Goal: Navigation & Orientation: Find specific page/section

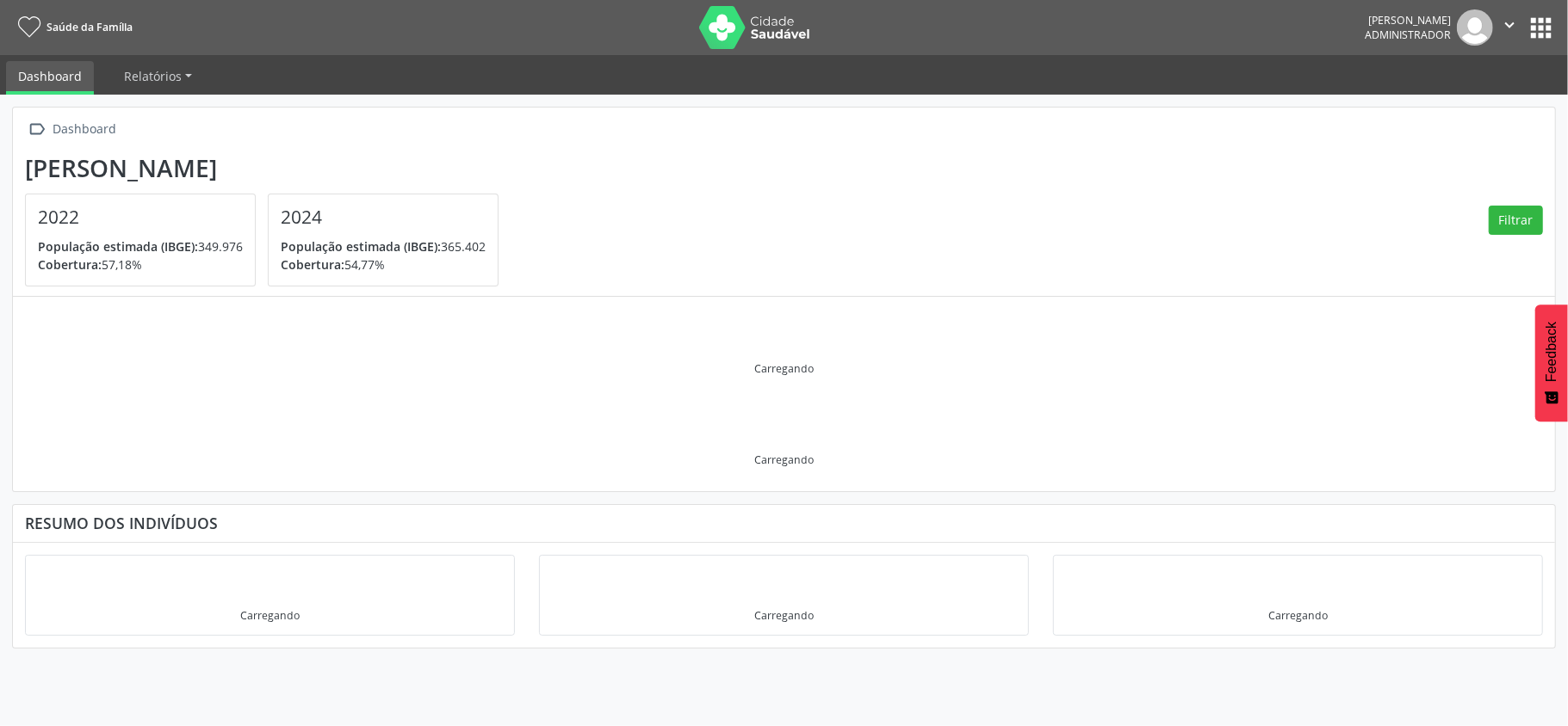
click at [1540, 22] on button "apps" at bounding box center [1541, 28] width 30 height 30
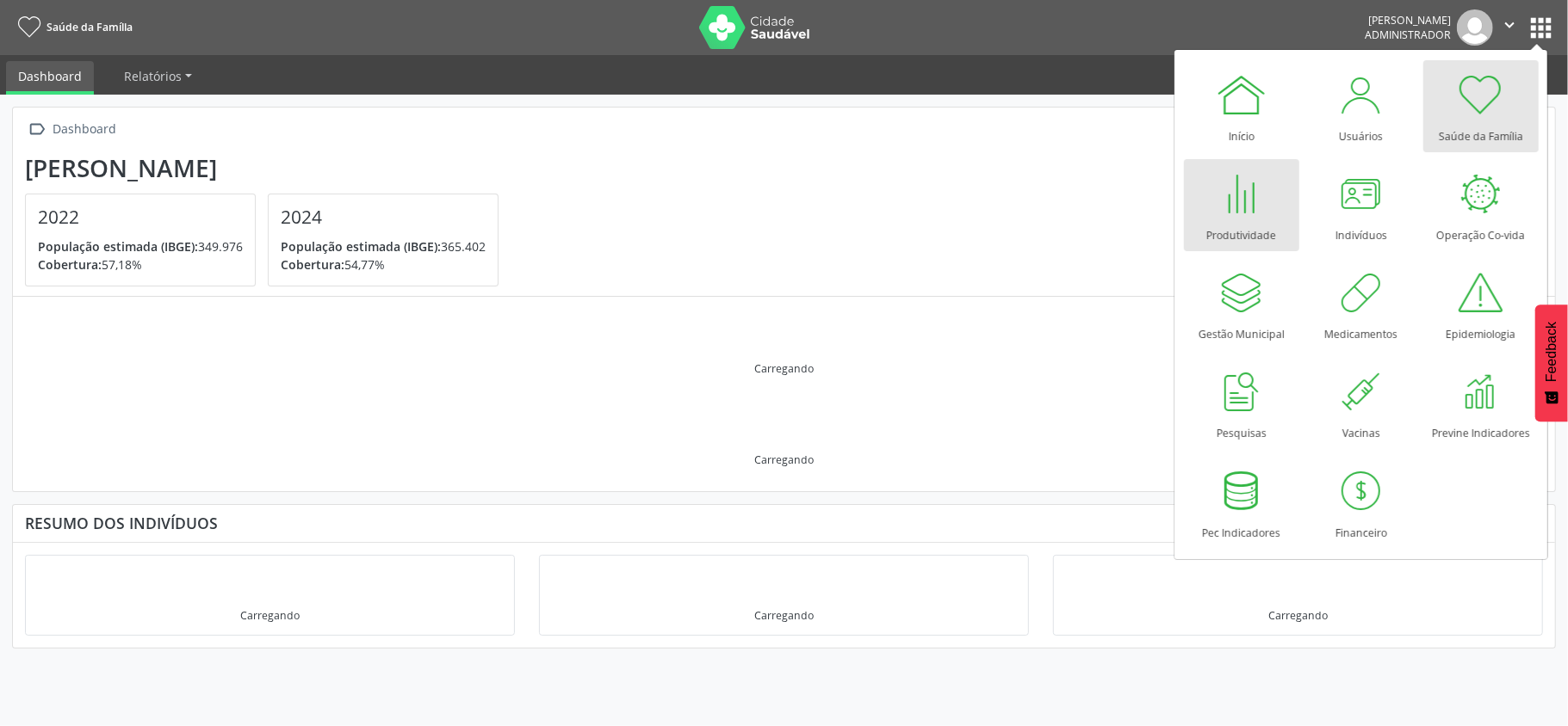
click at [1254, 207] on div at bounding box center [1241, 193] width 52 height 52
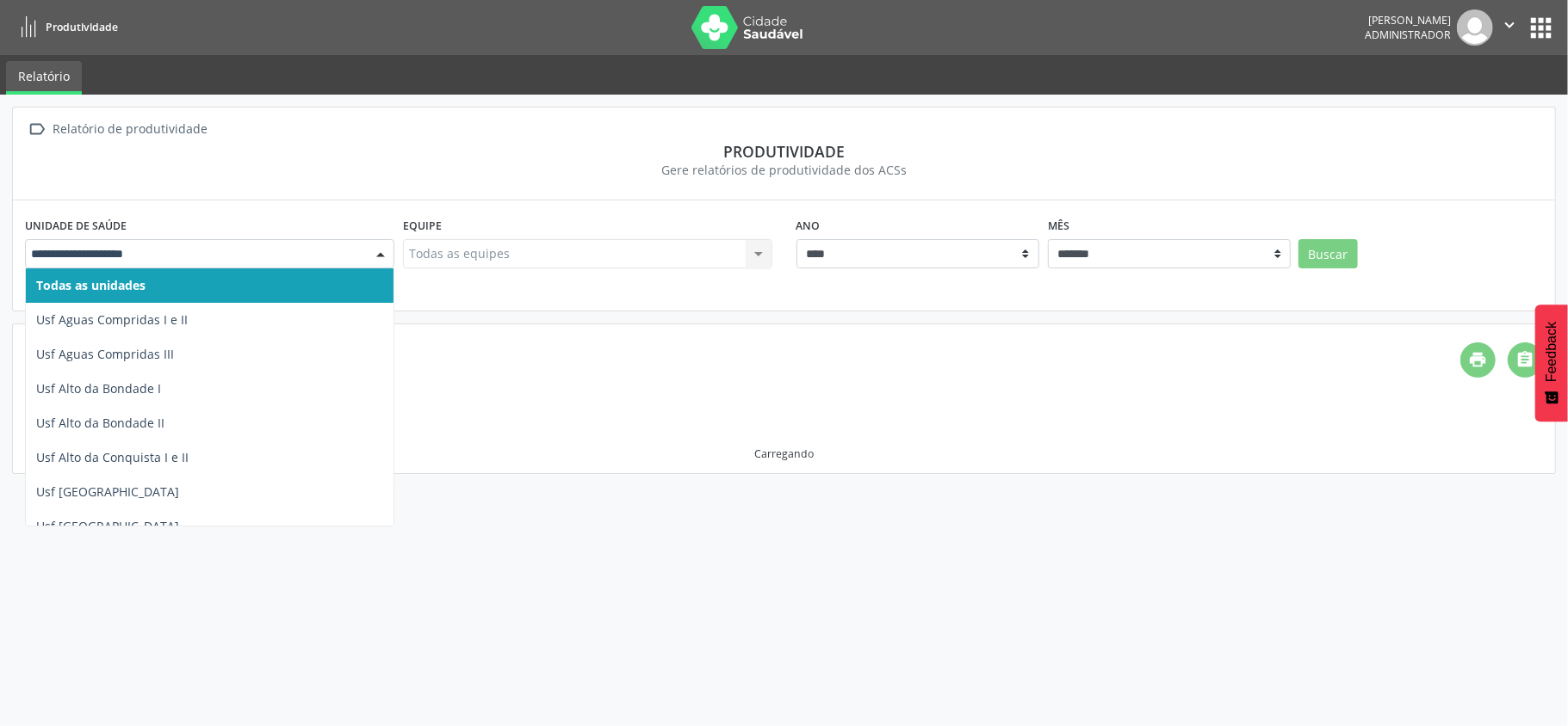
click at [257, 266] on div at bounding box center [209, 254] width 369 height 29
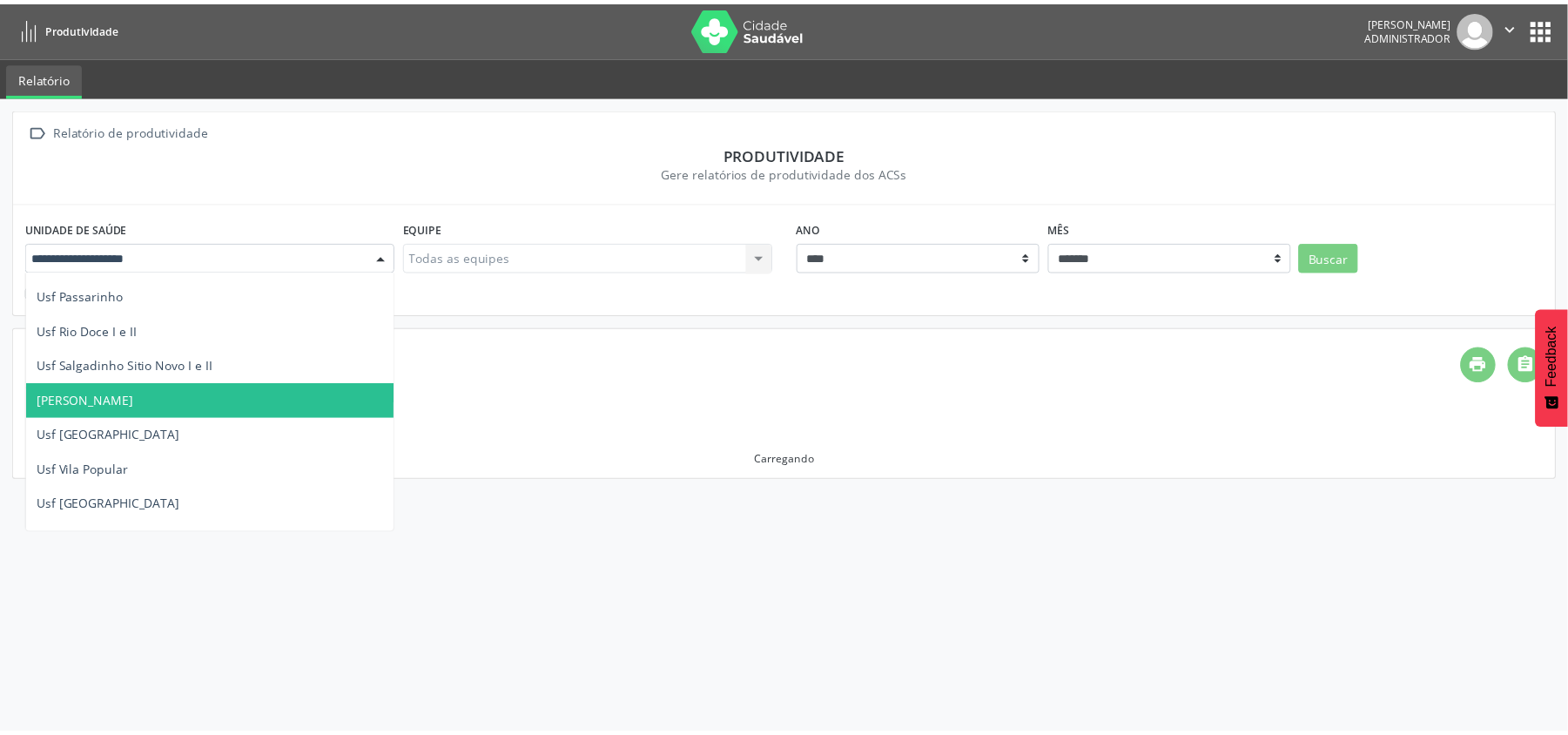
scroll to position [1238, 0]
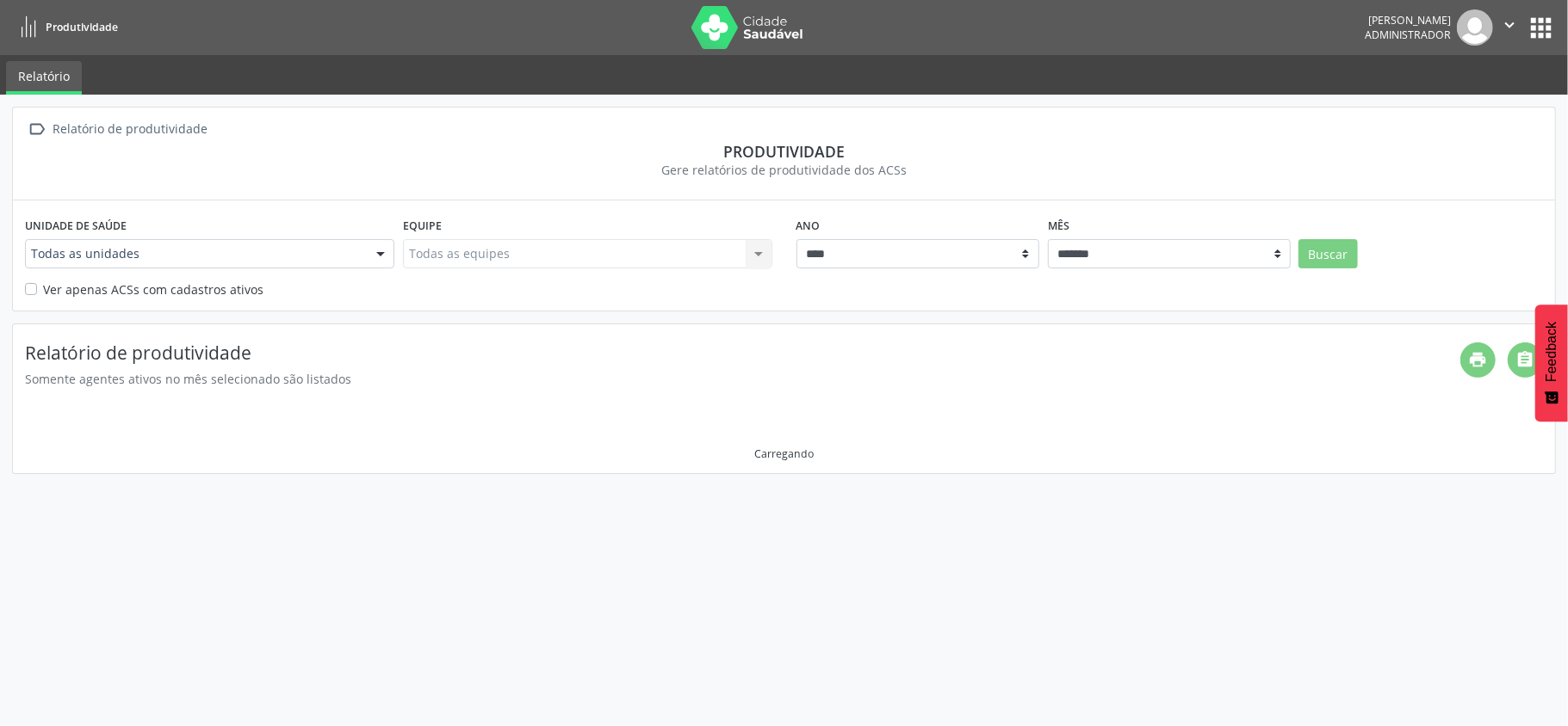
click at [1541, 26] on button "apps" at bounding box center [1541, 28] width 30 height 30
click at [1543, 17] on nav "Produtividade [PERSON_NAME] Administrador  Configurações Sair apps" at bounding box center [784, 27] width 1568 height 55
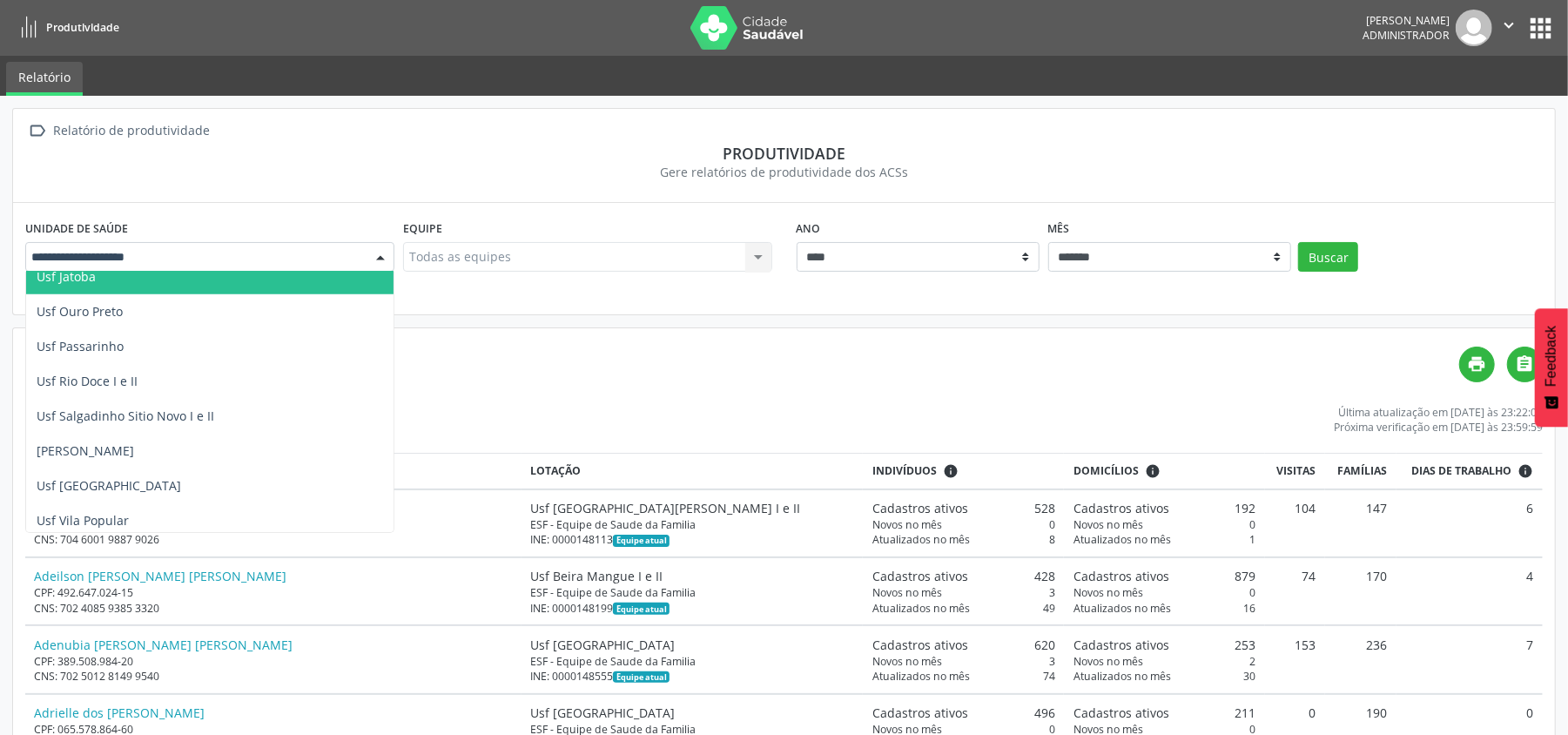
scroll to position [889, 0]
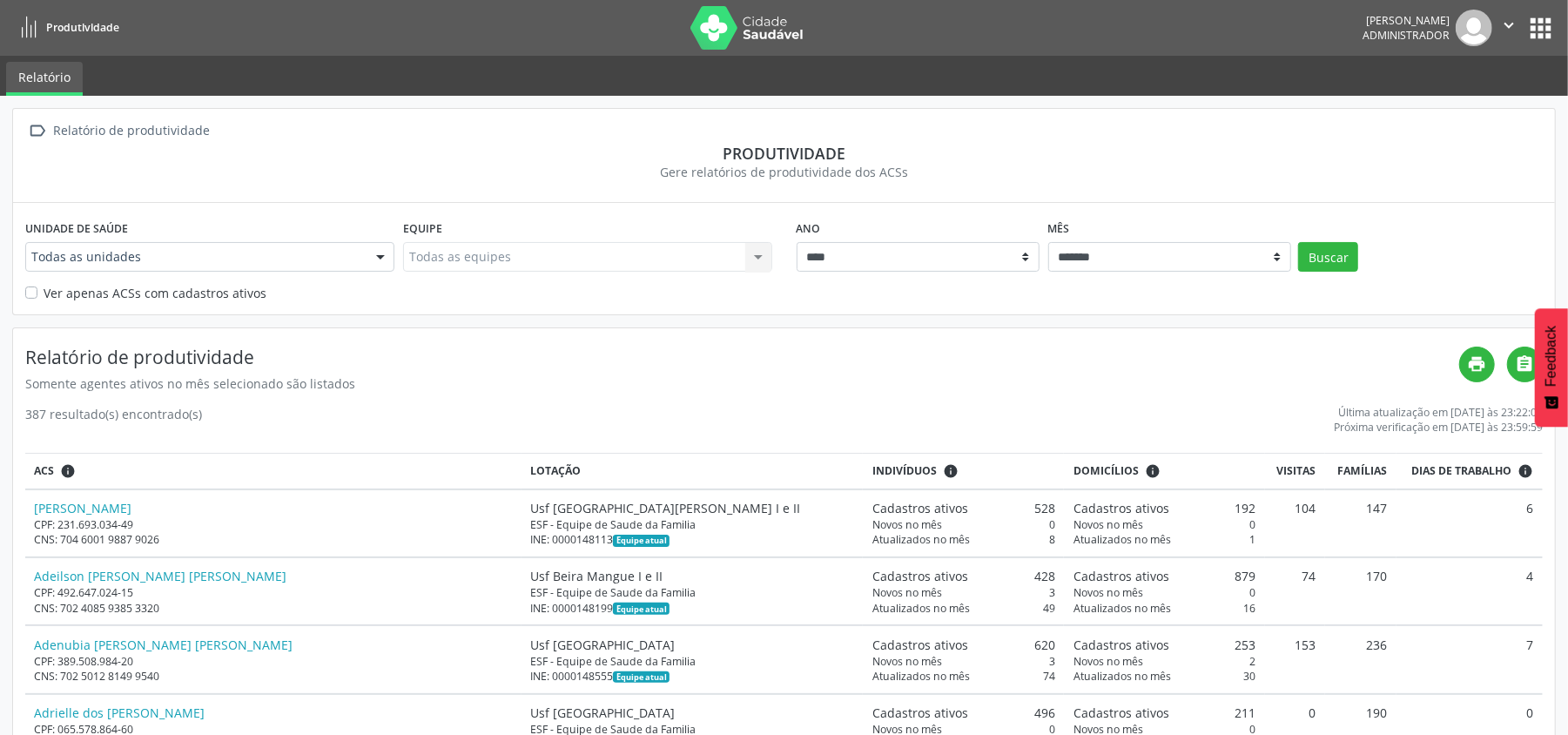
click at [719, 23] on img at bounding box center [747, 27] width 113 height 43
